Goal: Task Accomplishment & Management: Use online tool/utility

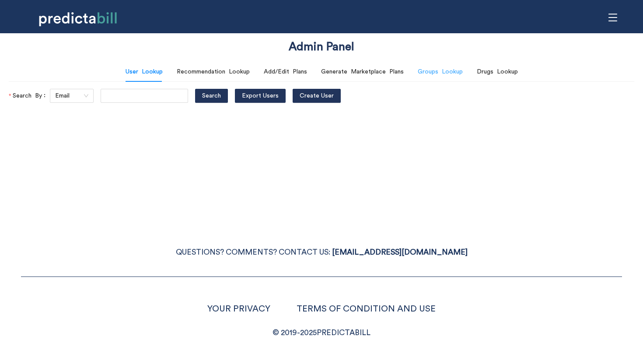
click at [436, 79] on div "Groups Lookup" at bounding box center [440, 72] width 45 height 20
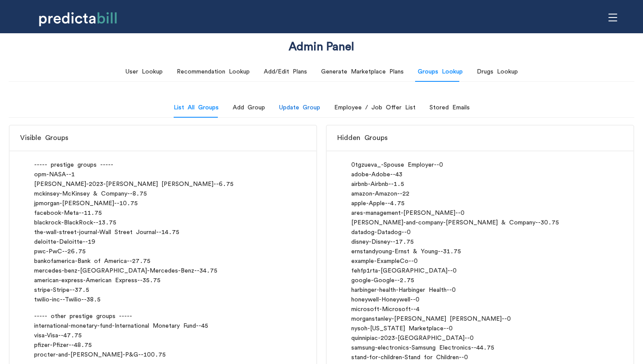
click at [305, 109] on div "Update Group" at bounding box center [299, 108] width 41 height 10
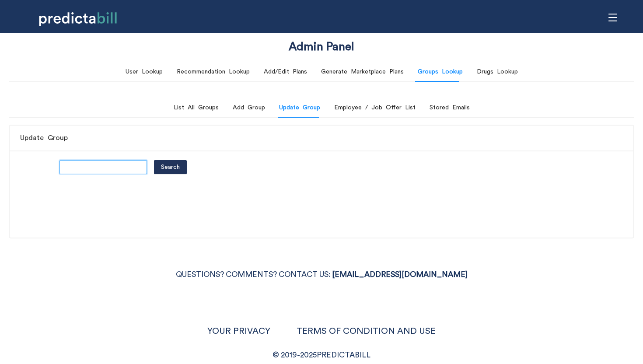
click at [68, 165] on input "text" at bounding box center [104, 167] width 88 height 14
type input "quinnipiac"
click at [154, 160] on button "Search" at bounding box center [170, 167] width 33 height 14
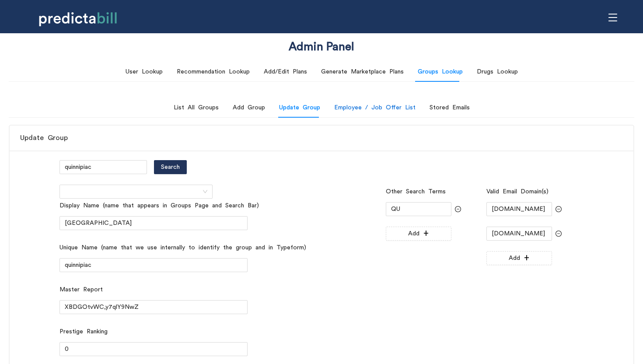
click at [392, 111] on div "Employee / Job Offer List" at bounding box center [374, 108] width 81 height 10
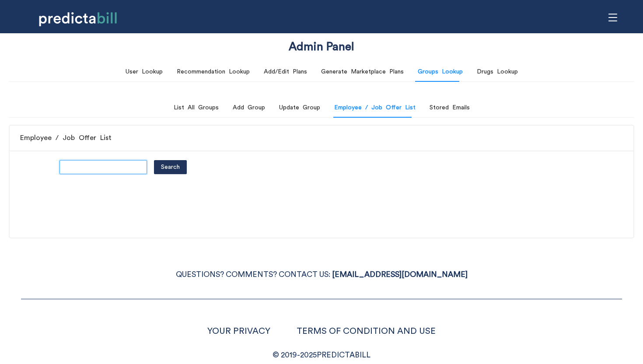
click at [102, 174] on input "text" at bounding box center [104, 167] width 88 height 14
type input "quinnipiac"
click at [154, 160] on button "Search" at bounding box center [170, 167] width 33 height 14
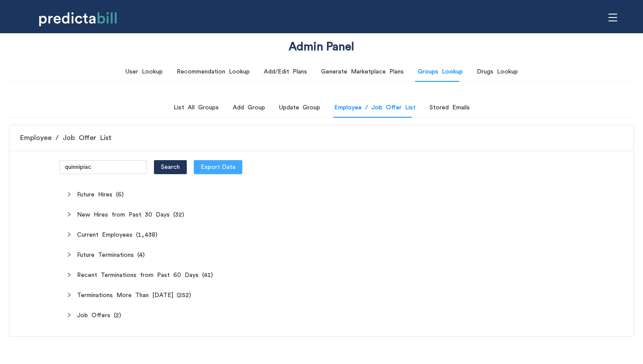
click at [217, 166] on span "Export Data" at bounding box center [218, 167] width 35 height 10
